Goal: Task Accomplishment & Management: Manage account settings

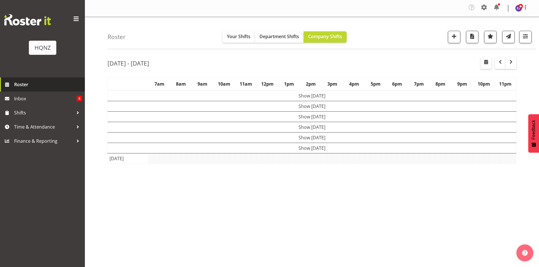
click at [19, 86] on span "Roster" at bounding box center [48, 84] width 68 height 8
click at [509, 64] on span "button" at bounding box center [510, 62] width 7 height 7
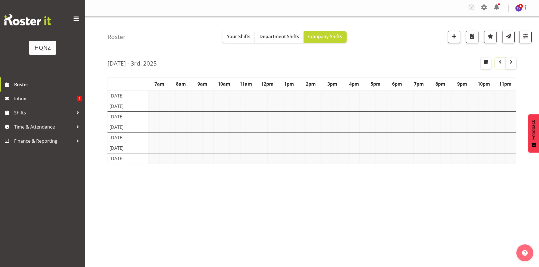
click at [501, 64] on span "button" at bounding box center [500, 62] width 7 height 7
click at [312, 138] on td "Show [DATE]" at bounding box center [312, 138] width 408 height 10
click at [452, 38] on span "button" at bounding box center [453, 36] width 7 height 7
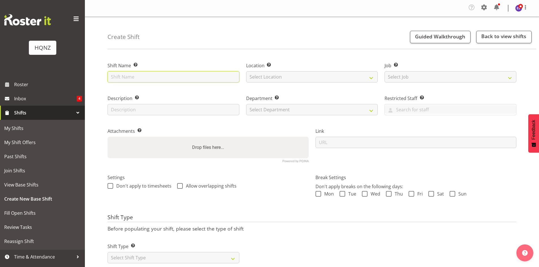
click at [174, 78] on input "text" at bounding box center [173, 76] width 132 height 11
click at [154, 76] on input "Winter Pride Pack In - Memorial Hall" at bounding box center [173, 76] width 132 height 11
type input "Winter Pride Pack Out - Memorial Hall"
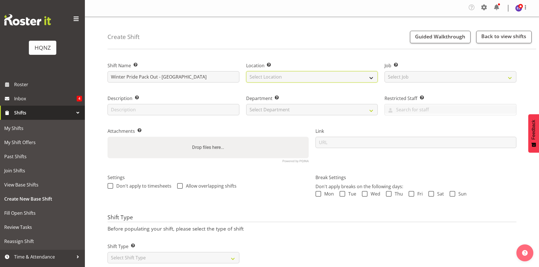
click at [269, 78] on select "Select Location HQNZ Head Office" at bounding box center [312, 76] width 132 height 11
click at [295, 73] on select "Select Location HQNZ Head Office" at bounding box center [312, 76] width 132 height 11
click at [318, 79] on select "Select Location HQNZ Head Office" at bounding box center [312, 76] width 132 height 11
select select "129"
click at [246, 71] on select "Select Location HQNZ Head Office" at bounding box center [312, 76] width 132 height 11
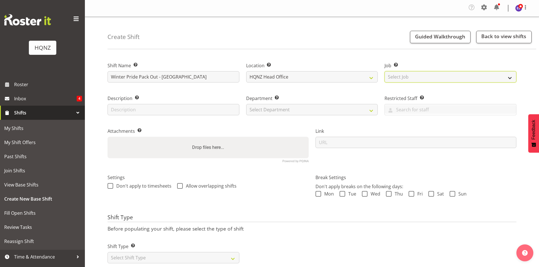
click at [402, 81] on select "Select Job Create new job Auto Super Shoppes Buddle Findlay Carsales Crowne Pla…" at bounding box center [450, 76] width 132 height 11
select select "8860"
click at [384, 71] on select "Select Job Create new job Auto Super Shoppes Buddle Findlay Carsales Crowne Pla…" at bounding box center [450, 76] width 132 height 11
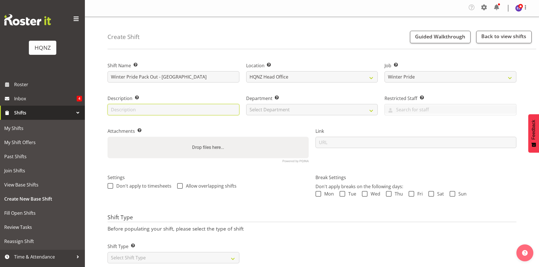
click at [157, 111] on input "text" at bounding box center [173, 109] width 132 height 11
type input "Pack out gear at Memorial Hall"
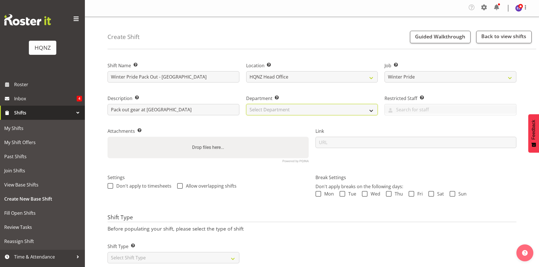
click at [265, 105] on select "Select Department HQ Casual Staff" at bounding box center [312, 109] width 132 height 11
select select "127"
click at [246, 104] on select "Select Department HQ Casual Staff" at bounding box center [312, 109] width 132 height 11
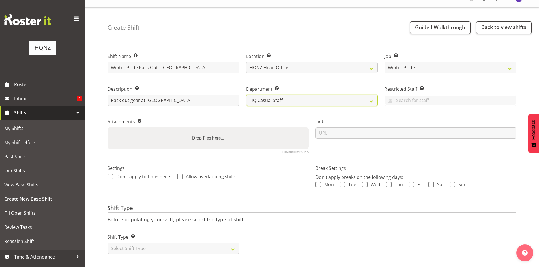
scroll to position [17, 0]
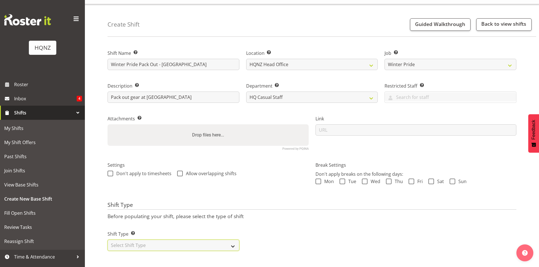
click at [141, 243] on select "Select Shift Type One Off Shift Recurring Shift Rotating Shift" at bounding box center [173, 245] width 132 height 11
select select "one_off"
click at [107, 240] on select "Select Shift Type One Off Shift Recurring Shift Rotating Shift" at bounding box center [173, 245] width 132 height 11
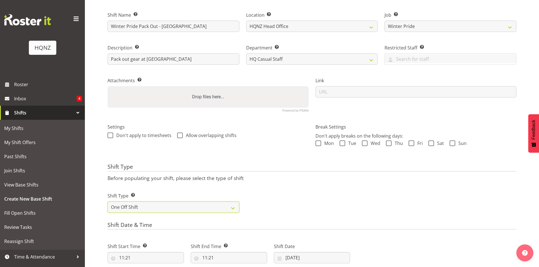
scroll to position [130, 0]
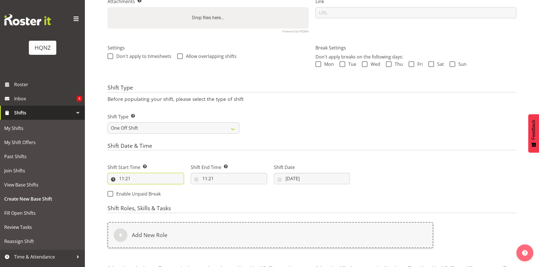
click at [144, 178] on input "11:21" at bounding box center [145, 178] width 76 height 11
click at [122, 180] on input "11:21" at bounding box center [145, 178] width 76 height 11
click at [124, 180] on input "11:21" at bounding box center [145, 178] width 76 height 11
click at [122, 180] on input "11:21" at bounding box center [145, 178] width 76 height 11
click at [128, 179] on input "11:21" at bounding box center [145, 178] width 76 height 11
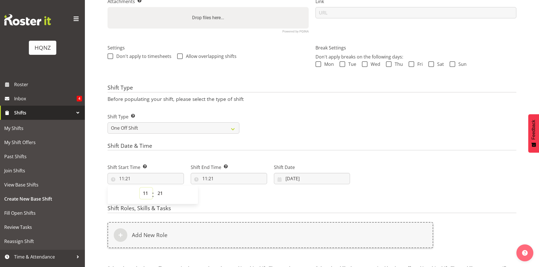
click at [144, 196] on select "00 01 02 03 04 05 06 07 08 09 10 11 12 13 14 15 16 17 18 19 20 21 22 23" at bounding box center [146, 193] width 13 height 11
select select "9"
click at [140, 188] on select "00 01 02 03 04 05 06 07 08 09 10 11 12 13 14 15 16 17 18 19 20 21 22 23" at bounding box center [146, 193] width 13 height 11
type input "09:21"
click at [150, 197] on select "00 01 02 03 04 05 06 07 08 09 10 11 12 13 14 15 16 17 18 19 20 21 22 23" at bounding box center [146, 193] width 13 height 11
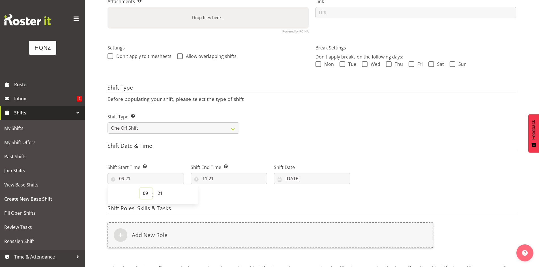
select select "10"
click at [140, 188] on select "00 01 02 03 04 05 06 07 08 09 10 11 12 13 14 15 16 17 18 19 20 21 22 23" at bounding box center [146, 193] width 13 height 11
type input "10:21"
click at [128, 179] on input "10:21" at bounding box center [145, 178] width 76 height 11
click at [132, 178] on input "10:21" at bounding box center [145, 178] width 76 height 11
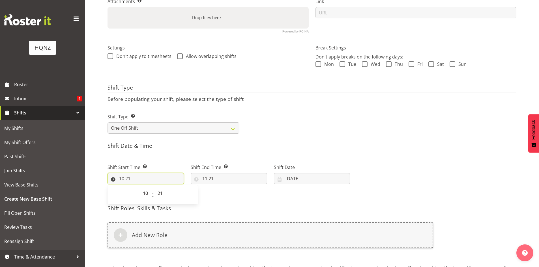
click at [120, 180] on input "10:21" at bounding box center [145, 178] width 76 height 11
click at [126, 180] on input "10:21" at bounding box center [145, 178] width 76 height 11
click at [163, 196] on select "00 01 02 03 04 05 06 07 08 09 10 11 12 13 14 15 16 17 18 19 20 21 22 23 24 25 2…" at bounding box center [160, 193] width 13 height 11
select select "0"
click at [154, 188] on select "00 01 02 03 04 05 06 07 08 09 10 11 12 13 14 15 16 17 18 19 20 21 22 23 24 25 2…" at bounding box center [160, 193] width 13 height 11
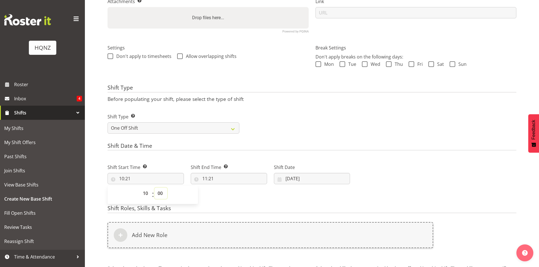
type input "10:00"
click at [208, 180] on input "11:21" at bounding box center [229, 178] width 76 height 11
click at [227, 195] on select "00 01 02 03 04 05 06 07 08 09 10 11 12 13 14 15 16 17 18 19 20 21 22 23" at bounding box center [229, 193] width 13 height 11
select select "12"
click at [223, 188] on select "00 01 02 03 04 05 06 07 08 09 10 11 12 13 14 15 16 17 18 19 20 21 22 23" at bounding box center [229, 193] width 13 height 11
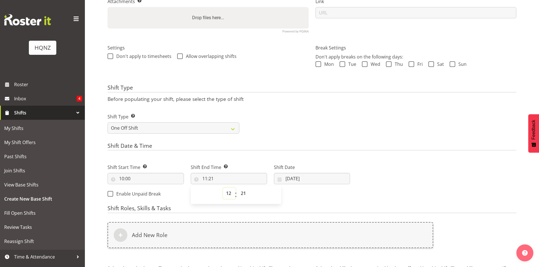
type input "12:21"
click at [241, 194] on select "00 01 02 03 04 05 06 07 08 09 10 11 12 13 14 15 16 17 18 19 20 21 22 23 24 25 2…" at bounding box center [244, 193] width 13 height 11
select select "30"
click at [238, 188] on select "00 01 02 03 04 05 06 07 08 09 10 11 12 13 14 15 16 17 18 19 20 21 22 23 24 25 2…" at bounding box center [244, 193] width 13 height 11
type input "12:30"
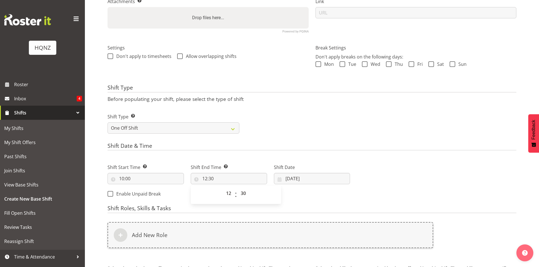
click at [283, 195] on div "Shift Start Time Set the time of the day you wish this shift to start 10:00 00 …" at bounding box center [228, 179] width 249 height 46
click at [289, 179] on input "27/08/2025" at bounding box center [312, 178] width 76 height 11
click at [296, 266] on span "25" at bounding box center [296, 266] width 5 height 5
type input "25/08/2025"
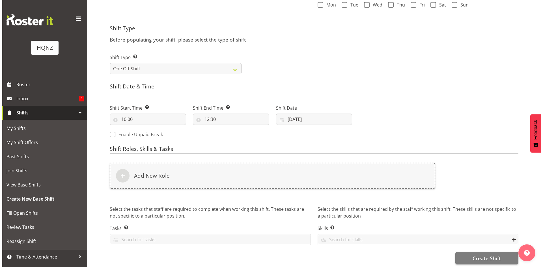
scroll to position [195, 0]
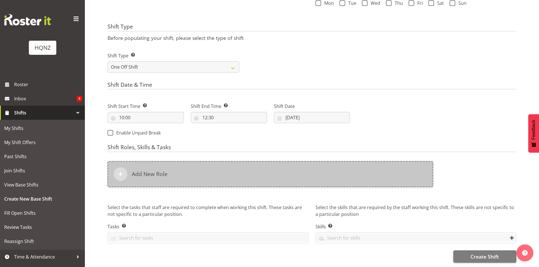
click at [136, 171] on h6 "Add New Role" at bounding box center [150, 174] width 36 height 7
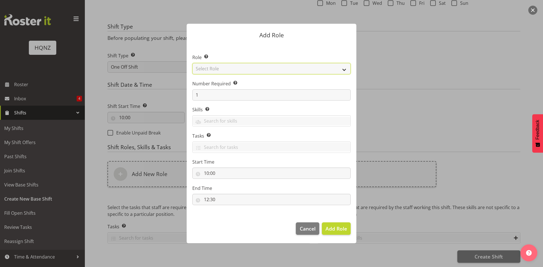
click at [281, 71] on select "Select Role Activity host Airport arrivals/departures Cleaning Event support Te…" at bounding box center [271, 68] width 158 height 11
select select "250"
click at [192, 63] on select "Select Role Activity host Airport arrivals/departures Cleaning Event support Te…" at bounding box center [271, 68] width 158 height 11
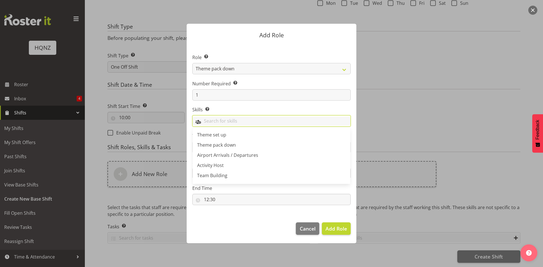
click at [223, 122] on input "text" at bounding box center [272, 121] width 158 height 9
click at [217, 147] on span "Theme pack down" at bounding box center [216, 145] width 39 height 6
click at [225, 225] on footer "Cancel Add Role" at bounding box center [272, 230] width 170 height 27
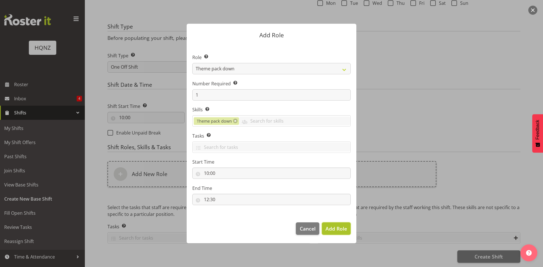
click at [336, 232] on span "Add Role" at bounding box center [335, 228] width 21 height 7
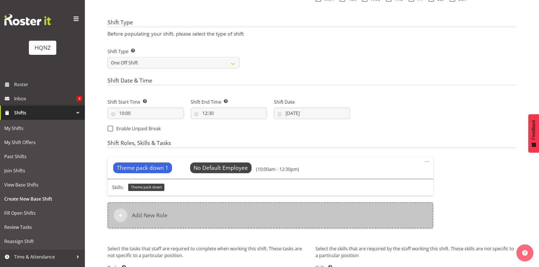
click at [205, 213] on div "Add New Role" at bounding box center [269, 215] width 325 height 26
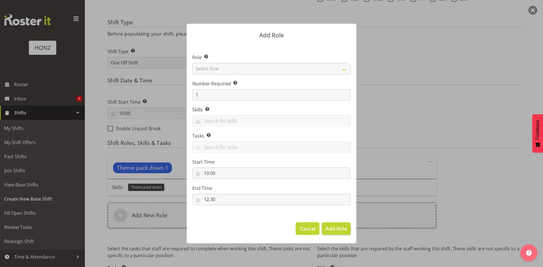
click at [309, 228] on span "Cancel" at bounding box center [308, 228] width 16 height 7
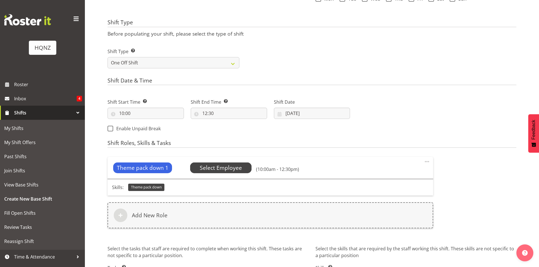
click at [213, 169] on span "Select Employee" at bounding box center [221, 168] width 42 height 8
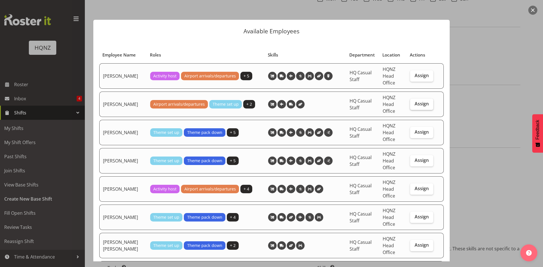
click at [415, 105] on span "Assign" at bounding box center [422, 104] width 14 height 6
click at [414, 105] on input "Assign" at bounding box center [412, 104] width 4 height 4
checkbox input "true"
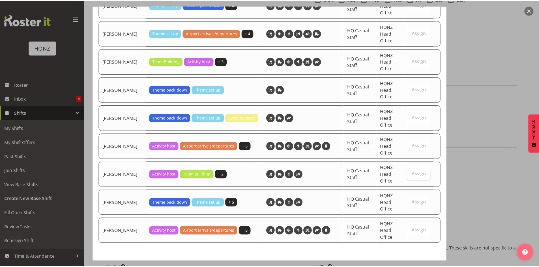
scroll to position [1255, 0]
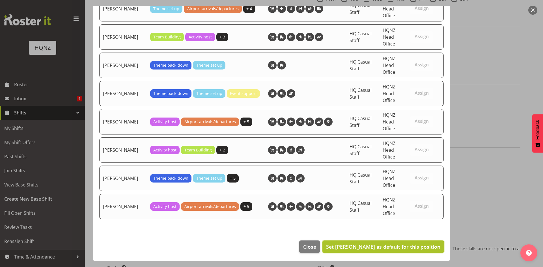
click at [344, 247] on span "Set Alex Romanytchev as default for this position" at bounding box center [383, 246] width 114 height 7
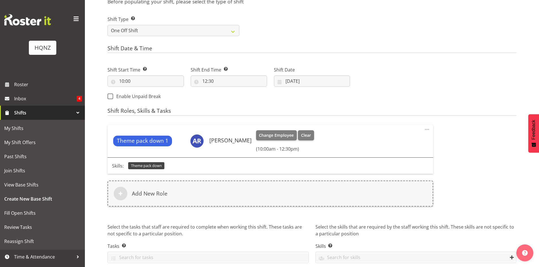
scroll to position [243, 0]
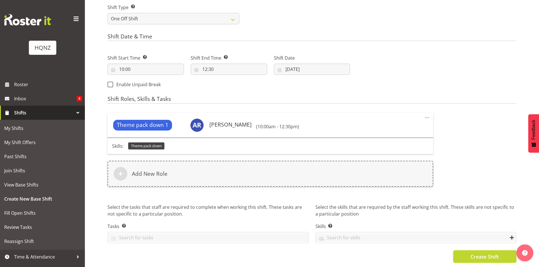
click at [466, 254] on button "Create Shift" at bounding box center [484, 257] width 63 height 12
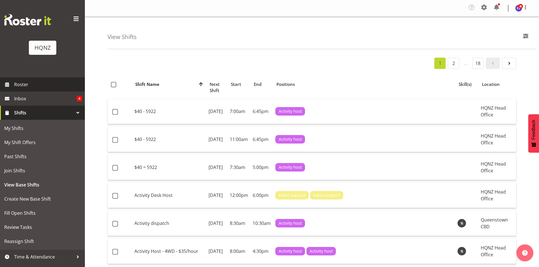
click at [23, 83] on span "Roster" at bounding box center [48, 84] width 68 height 8
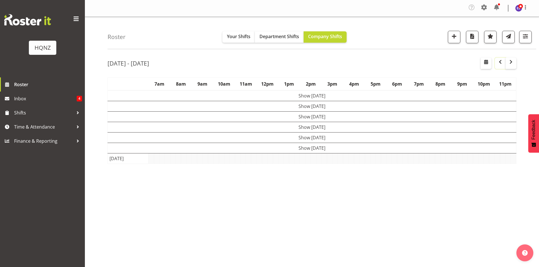
click at [500, 64] on span "button" at bounding box center [500, 62] width 7 height 7
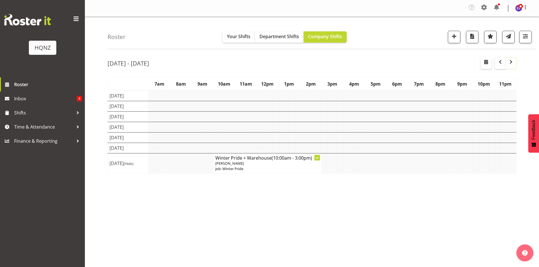
click at [510, 63] on span "button" at bounding box center [510, 62] width 7 height 7
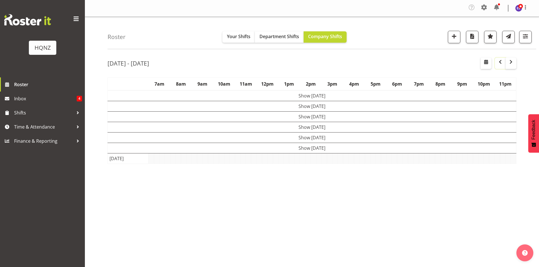
click at [499, 63] on span "button" at bounding box center [500, 62] width 7 height 7
